Goal: Information Seeking & Learning: Learn about a topic

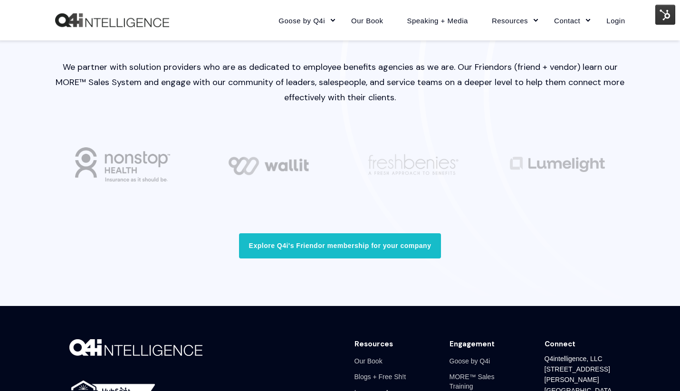
scroll to position [2792, 0]
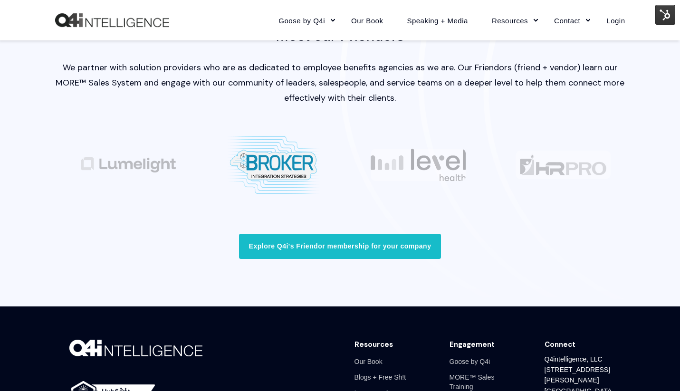
click at [300, 176] on img "8 / 9" at bounding box center [273, 165] width 95 height 62
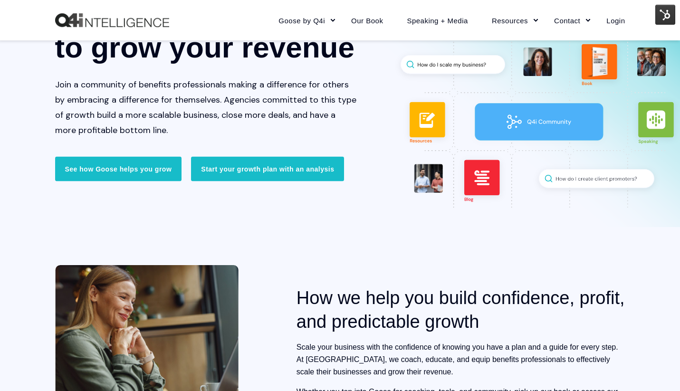
scroll to position [0, 0]
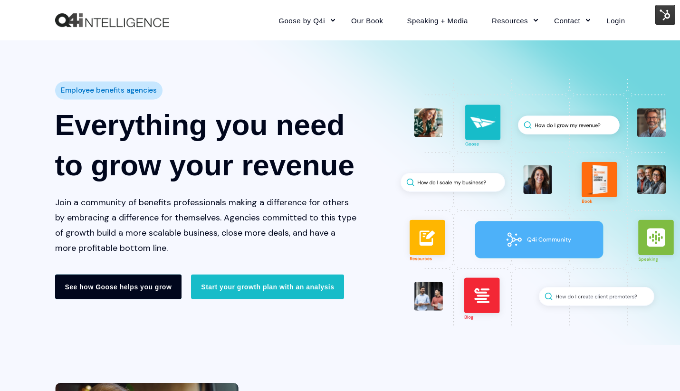
click at [145, 283] on link "See how Goose helps you grow" at bounding box center [118, 287] width 127 height 25
